Goal: Contribute content

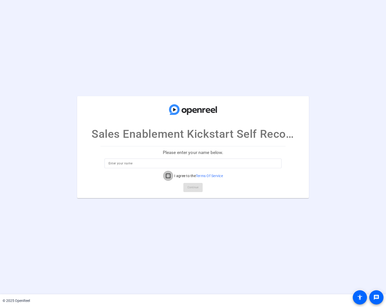
click at [168, 174] on input "I agree to the Terms Of Service" at bounding box center [168, 176] width 10 height 10
checkbox input "true"
drag, startPoint x: 201, startPoint y: 260, endPoint x: 203, endPoint y: 263, distance: 2.7
click at [201, 260] on openreel-ugc-auth "Sales Enablement Kickstart Self Recording Please enter your name below. I agree…" at bounding box center [193, 147] width 386 height 294
click at [128, 164] on input at bounding box center [193, 163] width 169 height 6
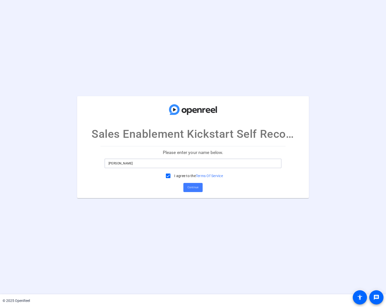
type input "steve Bozzo"
click at [192, 186] on span "Continue" at bounding box center [192, 188] width 11 height 8
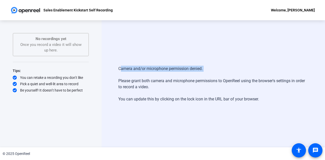
drag, startPoint x: 119, startPoint y: 68, endPoint x: 208, endPoint y: 75, distance: 89.6
click at [208, 75] on div "Camera and/or microphone permission denied. Please grant both camera and microp…" at bounding box center [213, 84] width 190 height 47
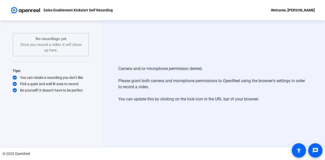
click at [150, 48] on div "Camera and/or microphone permission denied. Please grant both camera and microp…" at bounding box center [212, 83] width 223 height 127
click at [155, 38] on div "Camera and/or microphone permission denied. Please grant both camera and microp…" at bounding box center [212, 83] width 223 height 127
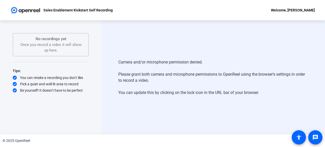
click at [191, 48] on div "Camera and/or microphone permission denied. Please grant both camera and microp…" at bounding box center [212, 77] width 223 height 114
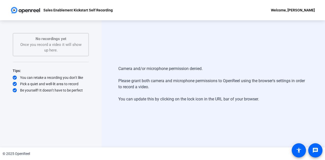
click at [188, 46] on div "Camera and/or microphone permission denied. Please grant both camera and microp…" at bounding box center [212, 83] width 223 height 127
